Goal: Task Accomplishment & Management: Complete application form

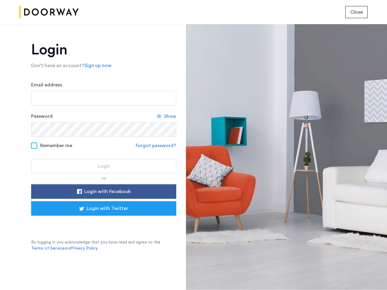
click at [357, 12] on span "Close" at bounding box center [356, 11] width 13 height 7
click at [97, 66] on link "Sign up now" at bounding box center [97, 65] width 27 height 7
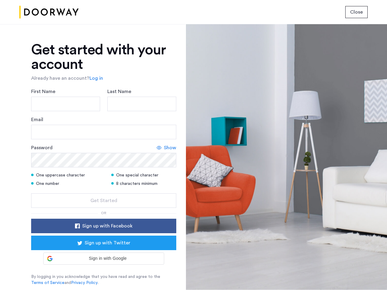
click at [167, 116] on div "Email" at bounding box center [103, 127] width 145 height 23
click at [157, 146] on icon at bounding box center [159, 148] width 5 height 5
click at [104, 192] on form "First Name Last Name Email Password Hide One uppercase character One special ch…" at bounding box center [103, 148] width 145 height 120
click at [104, 209] on div "Get started with your account Already have an account? Log in First Name Last N…" at bounding box center [103, 165] width 145 height 244
